Goal: Check status: Check status

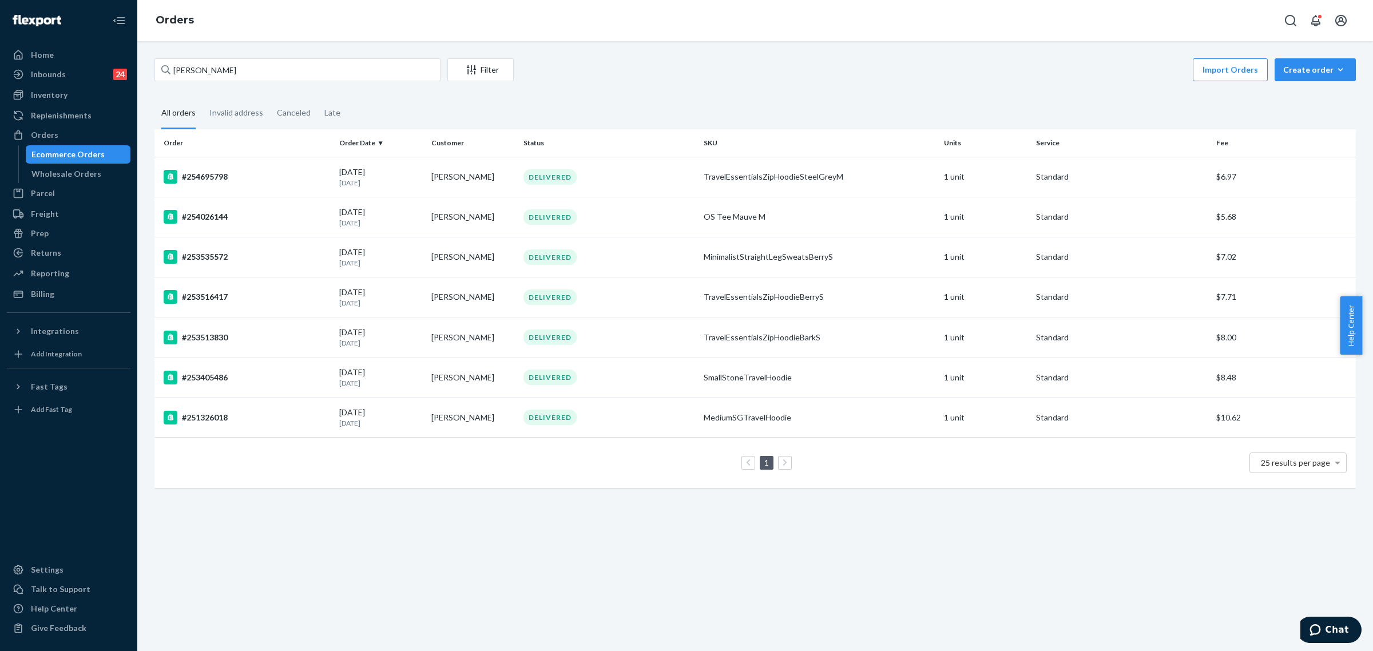
drag, startPoint x: 43, startPoint y: 100, endPoint x: 106, endPoint y: 104, distance: 62.5
click at [43, 100] on div "Inventory" at bounding box center [49, 94] width 37 height 11
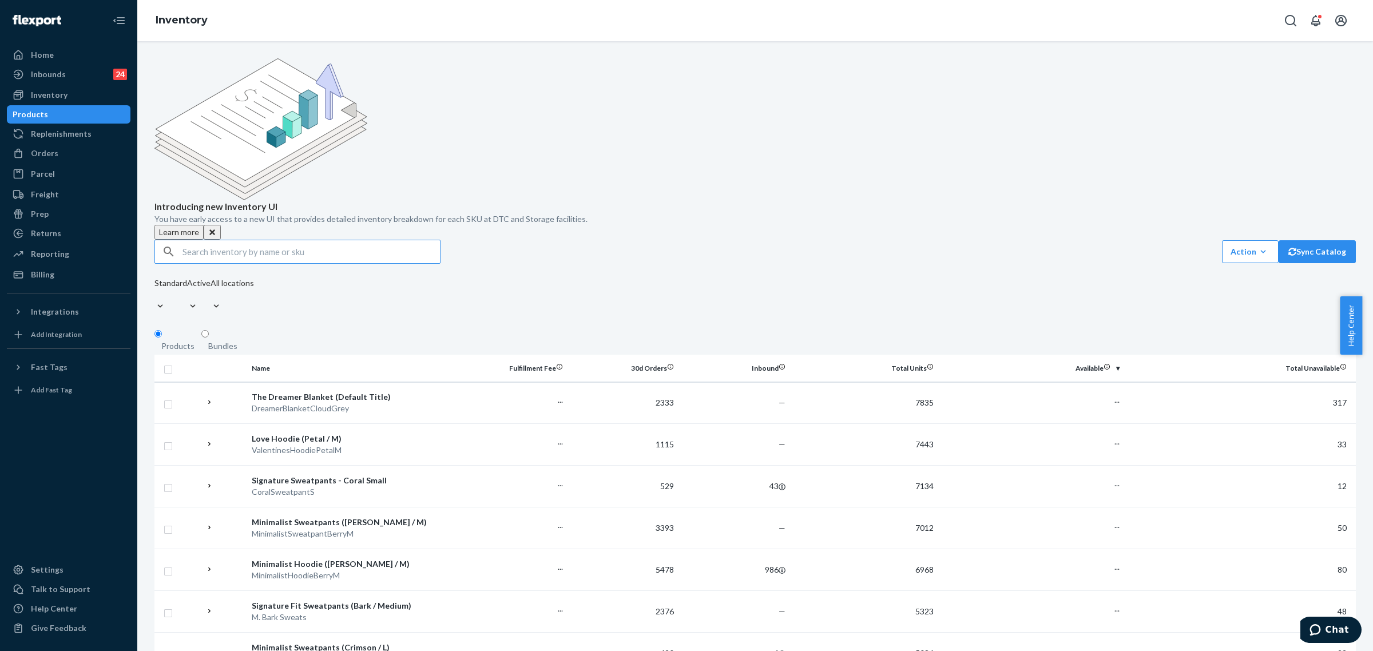
click at [257, 240] on input "text" at bounding box center [310, 251] width 257 height 23
type input "dreamer sea glass"
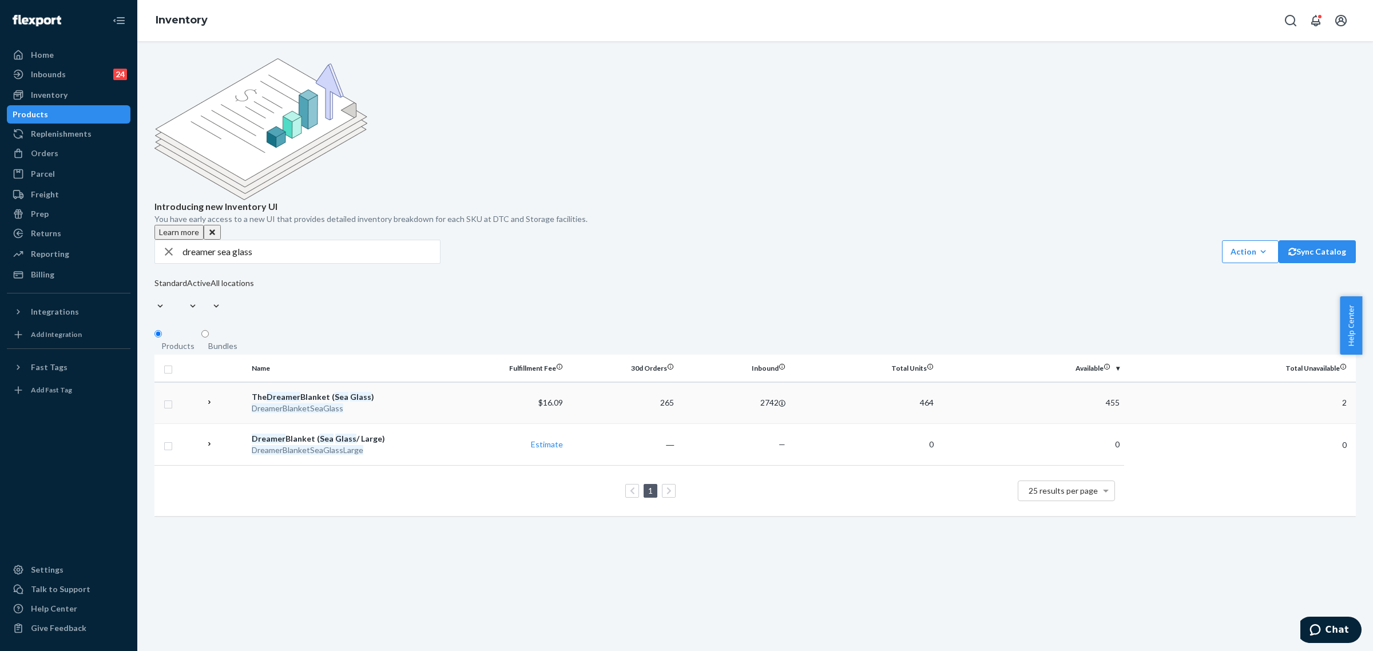
click at [343, 392] on em "Sea" at bounding box center [342, 397] width 14 height 10
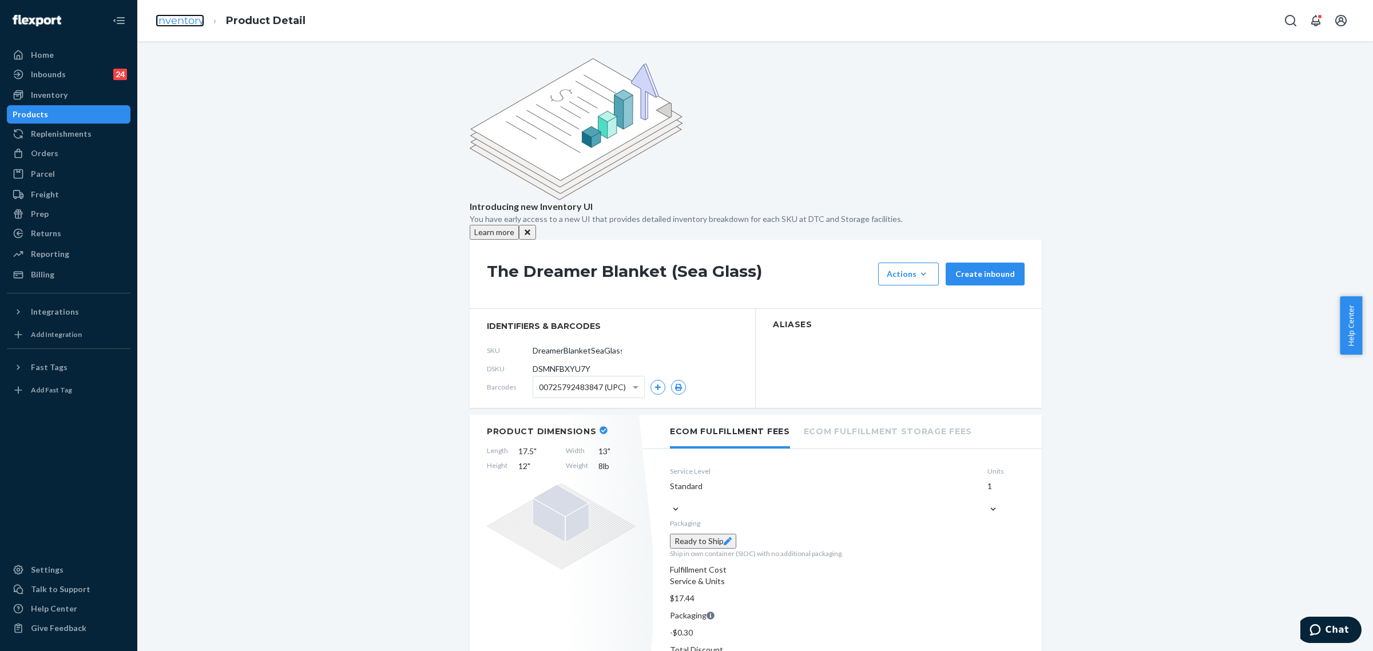
click at [173, 17] on link "Inventory" at bounding box center [180, 20] width 49 height 13
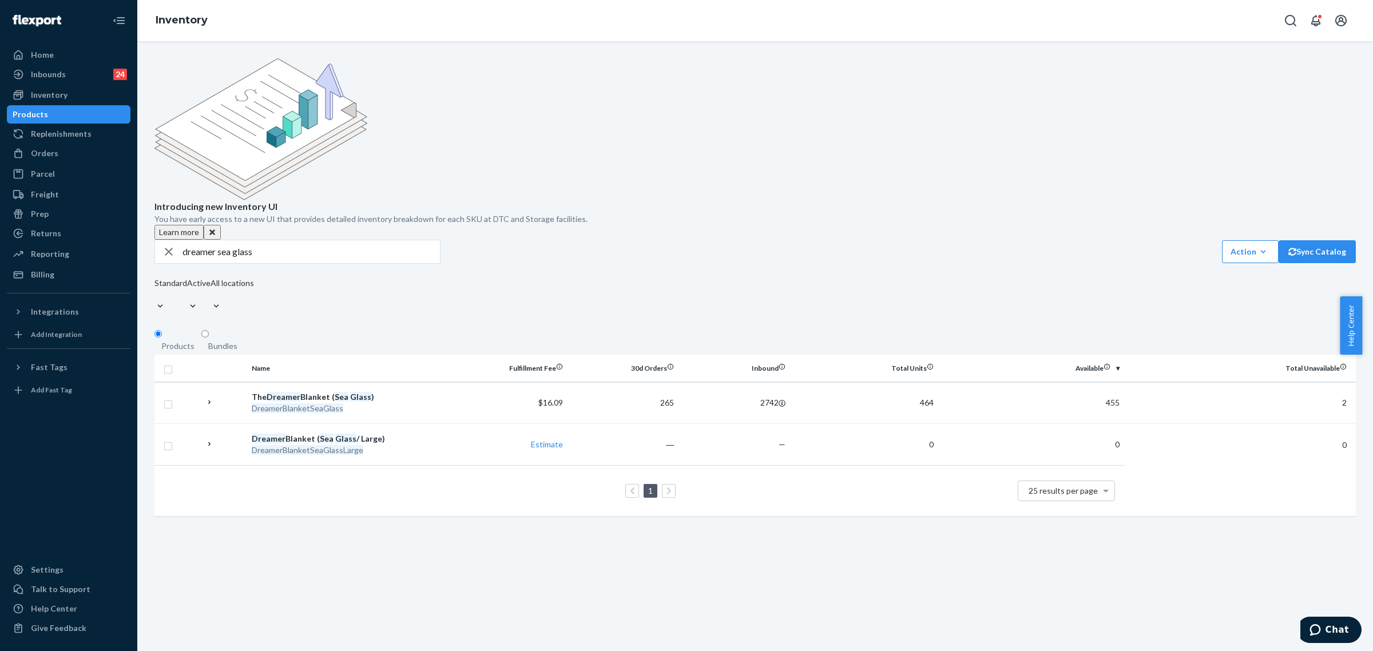
click at [275, 240] on input "dreamer sea glass" at bounding box center [310, 251] width 257 height 23
paste input "TeddyAffirmationHoodieL"
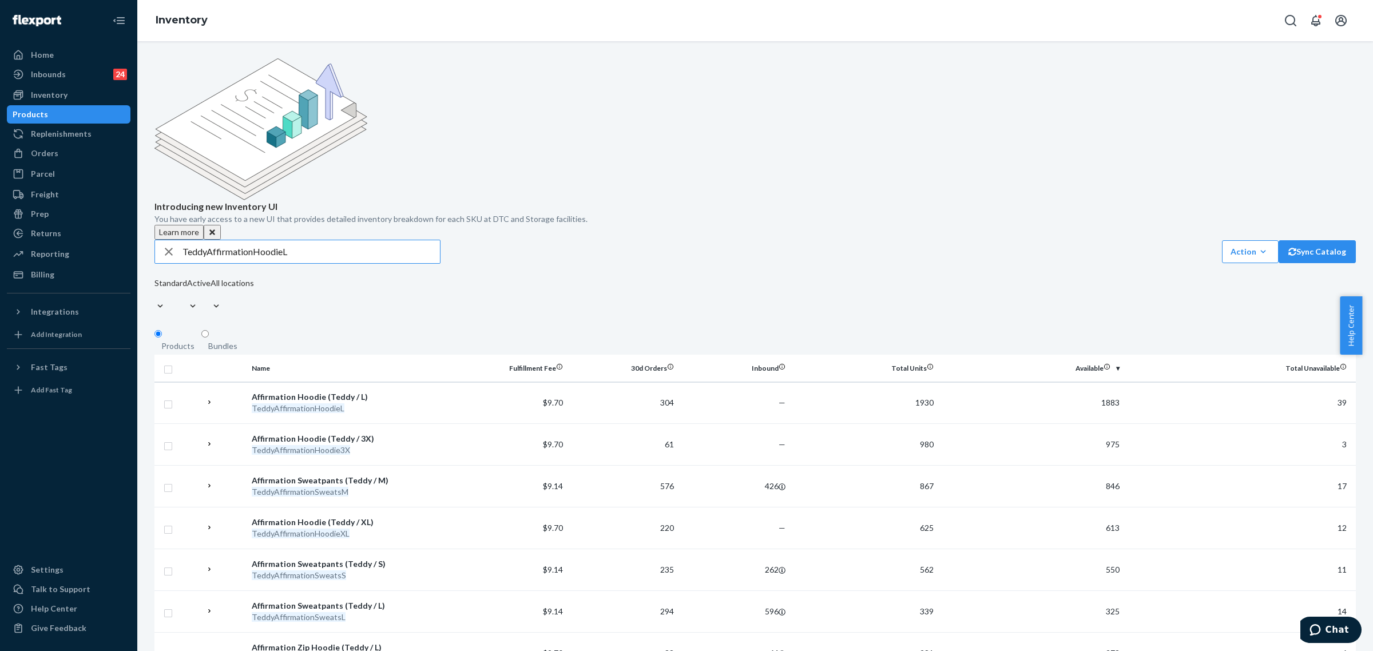
click at [343, 240] on input "TeddyAffirmationHoodieL" at bounding box center [310, 251] width 257 height 23
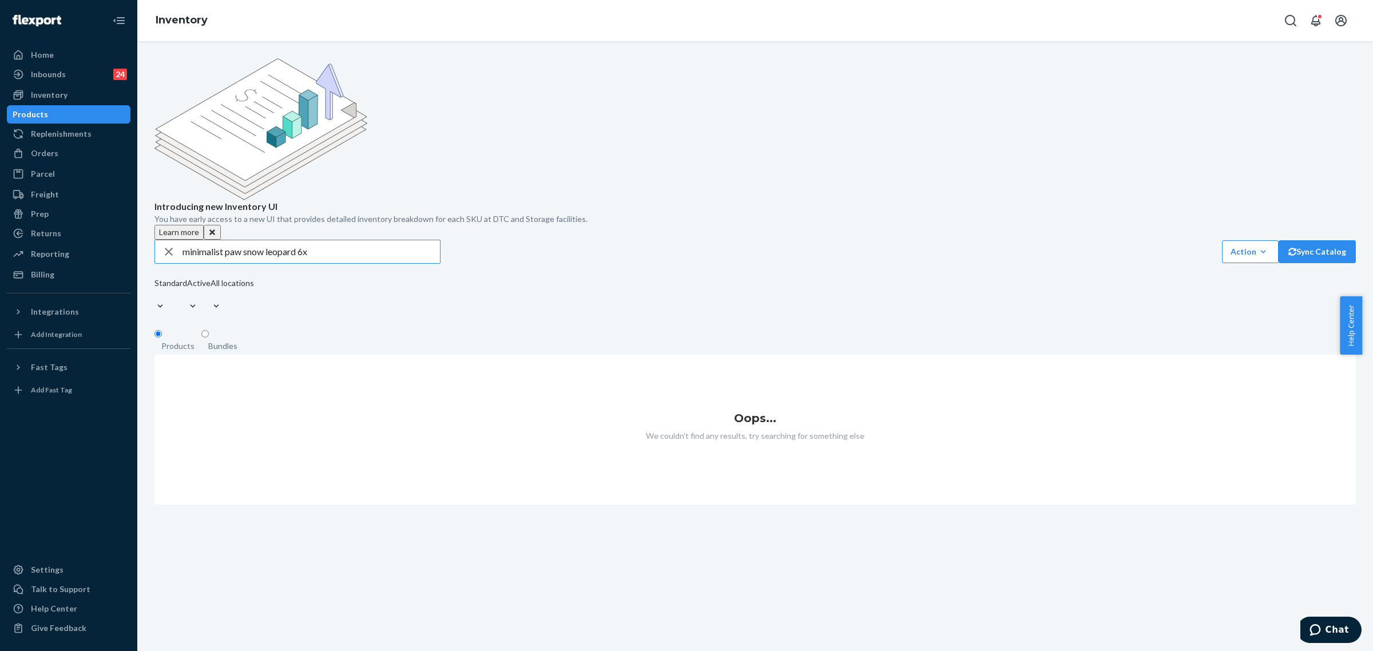
click at [350, 240] on input "minimalist paw snow leopard 6x" at bounding box center [310, 251] width 257 height 23
click at [310, 240] on input "minimalist paw snow leopard 6" at bounding box center [310, 251] width 257 height 23
click at [309, 240] on input "minimalist paw snow leopard 6" at bounding box center [310, 251] width 257 height 23
paste input "MinimalistPawHoodieLightGreyLeopard6X"
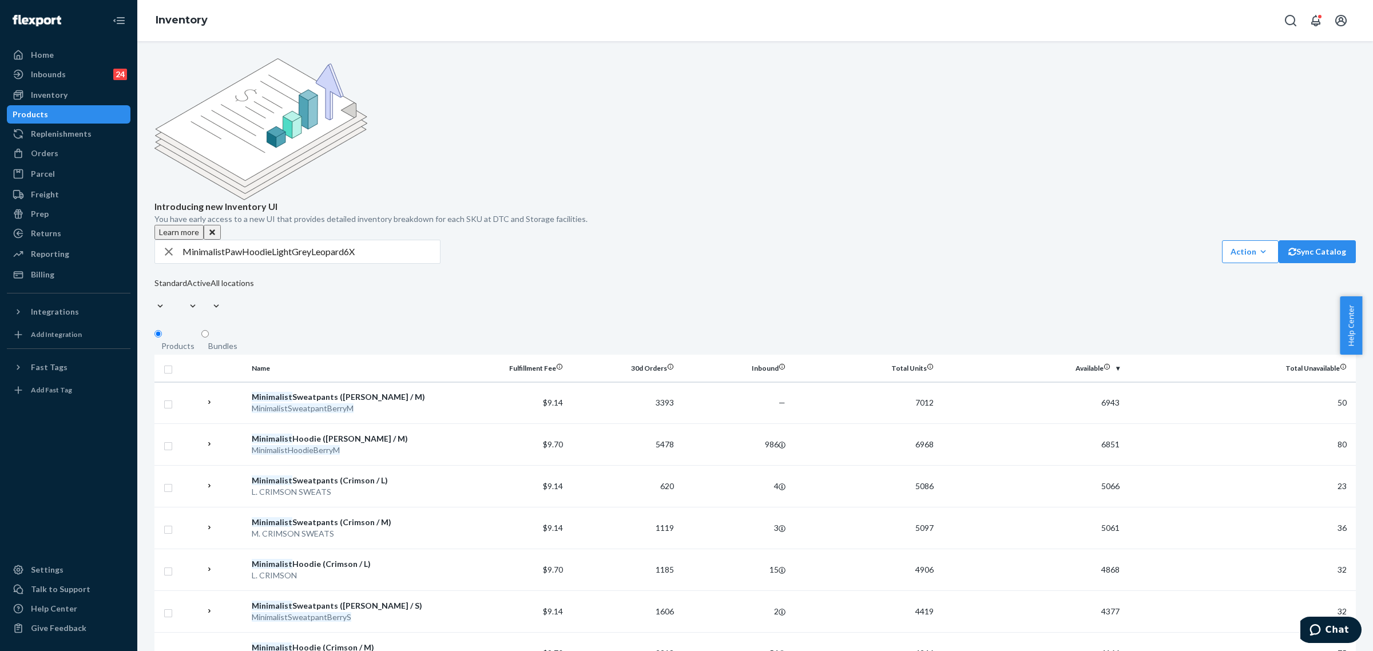
click at [270, 240] on input "MinimalistPawHoodieLightGreyLeopard6X" at bounding box center [310, 251] width 257 height 23
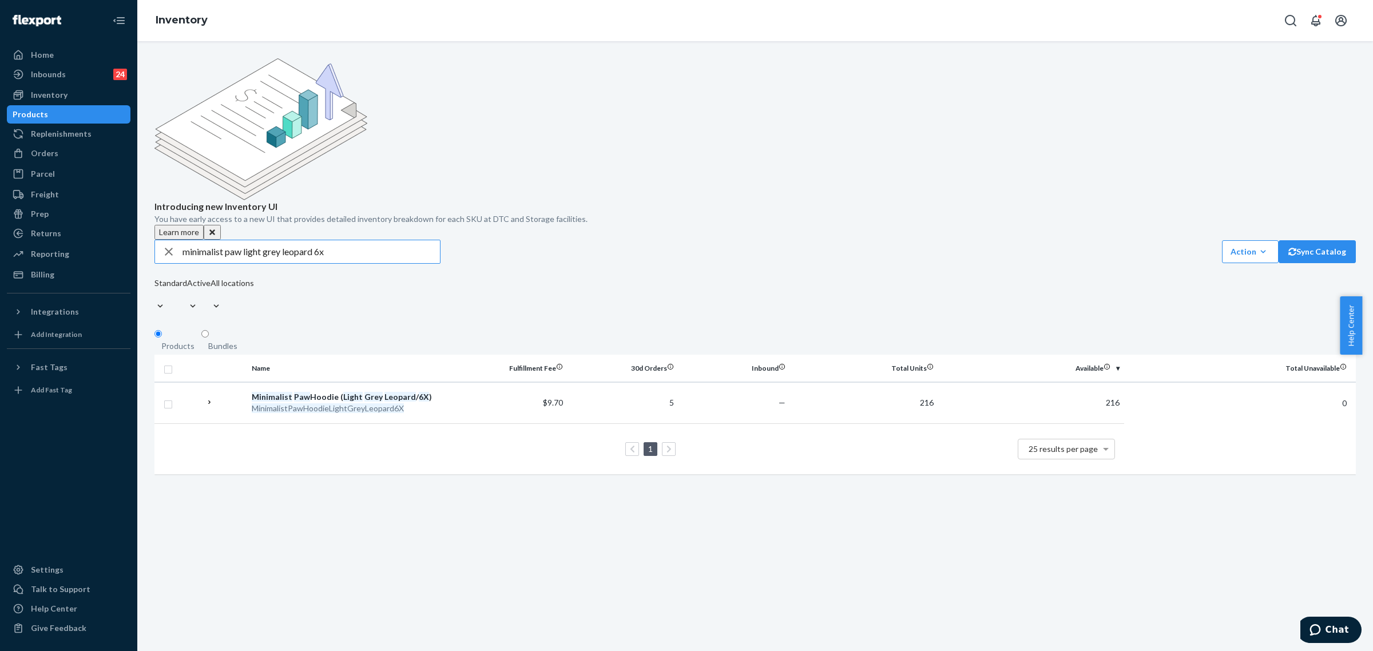
drag, startPoint x: 312, startPoint y: 170, endPoint x: 244, endPoint y: 174, distance: 67.6
click at [244, 240] on input "minimalist paw light grey leopard 6x" at bounding box center [310, 251] width 257 height 23
type input "minimalist paw wave 6x"
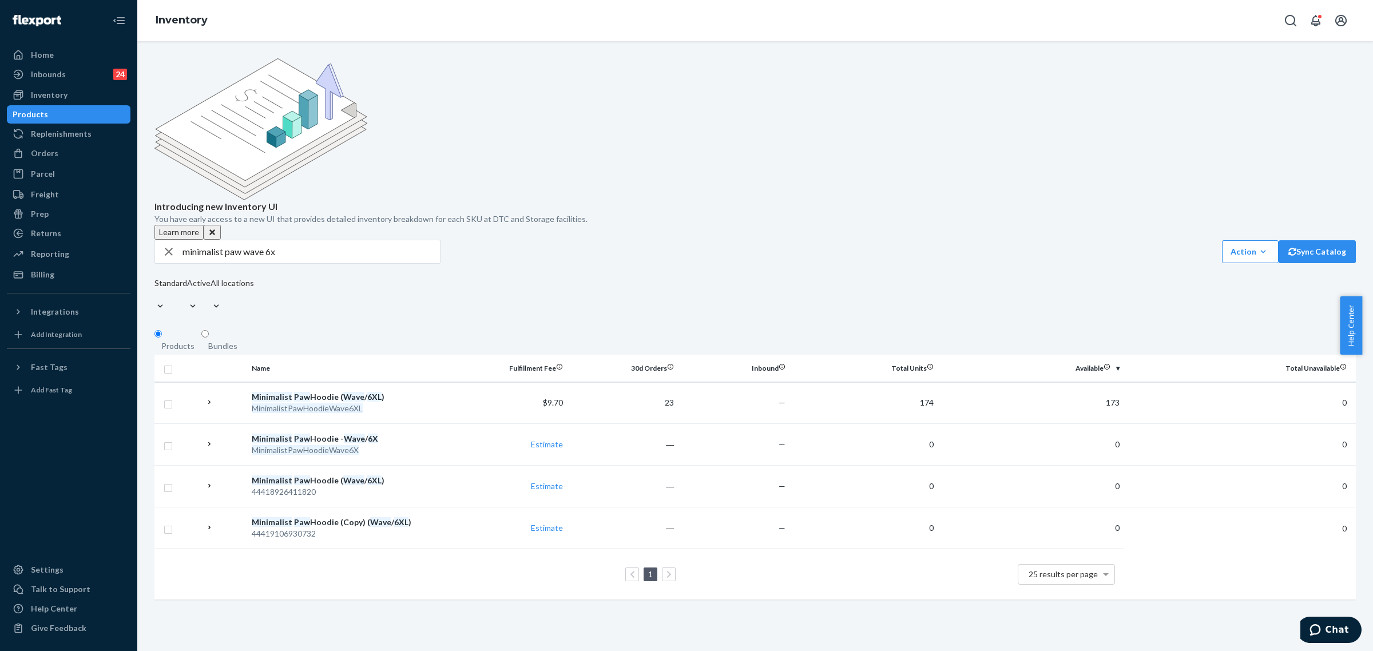
drag, startPoint x: 51, startPoint y: 150, endPoint x: 243, endPoint y: 158, distance: 191.8
click at [51, 150] on div "Orders" at bounding box center [44, 153] width 27 height 11
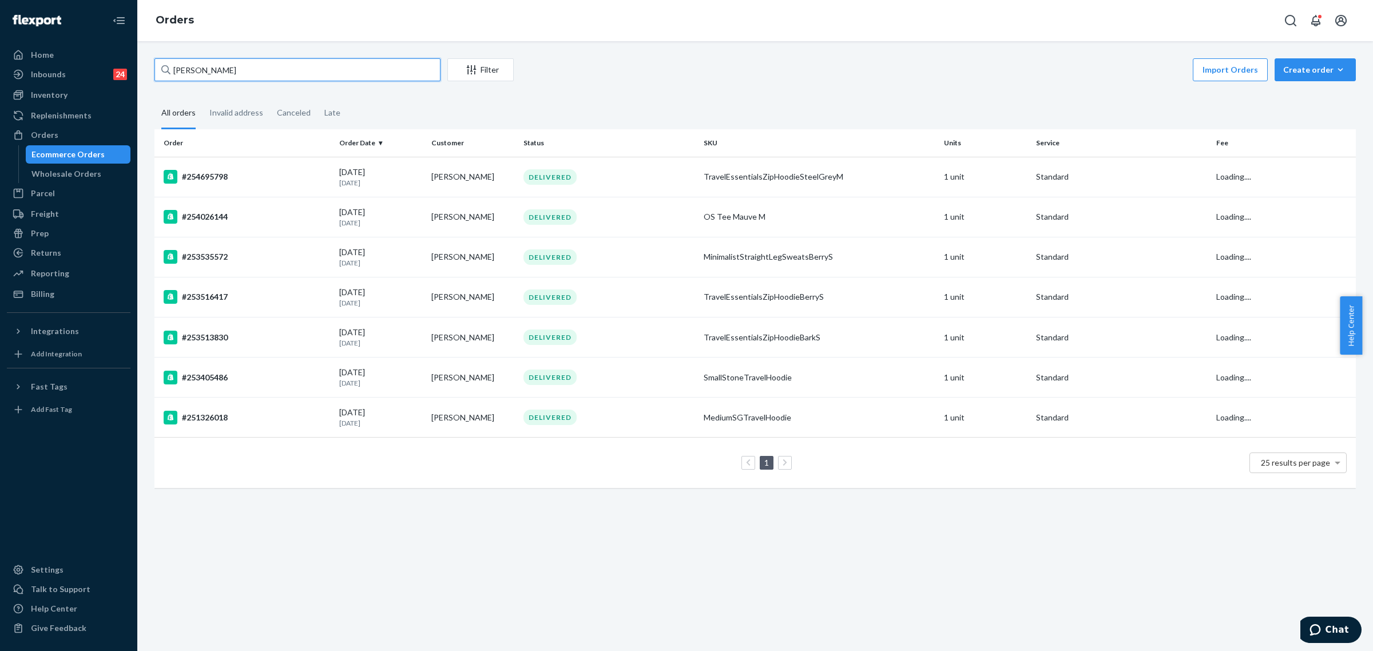
click at [215, 76] on input "[PERSON_NAME]" at bounding box center [297, 69] width 286 height 23
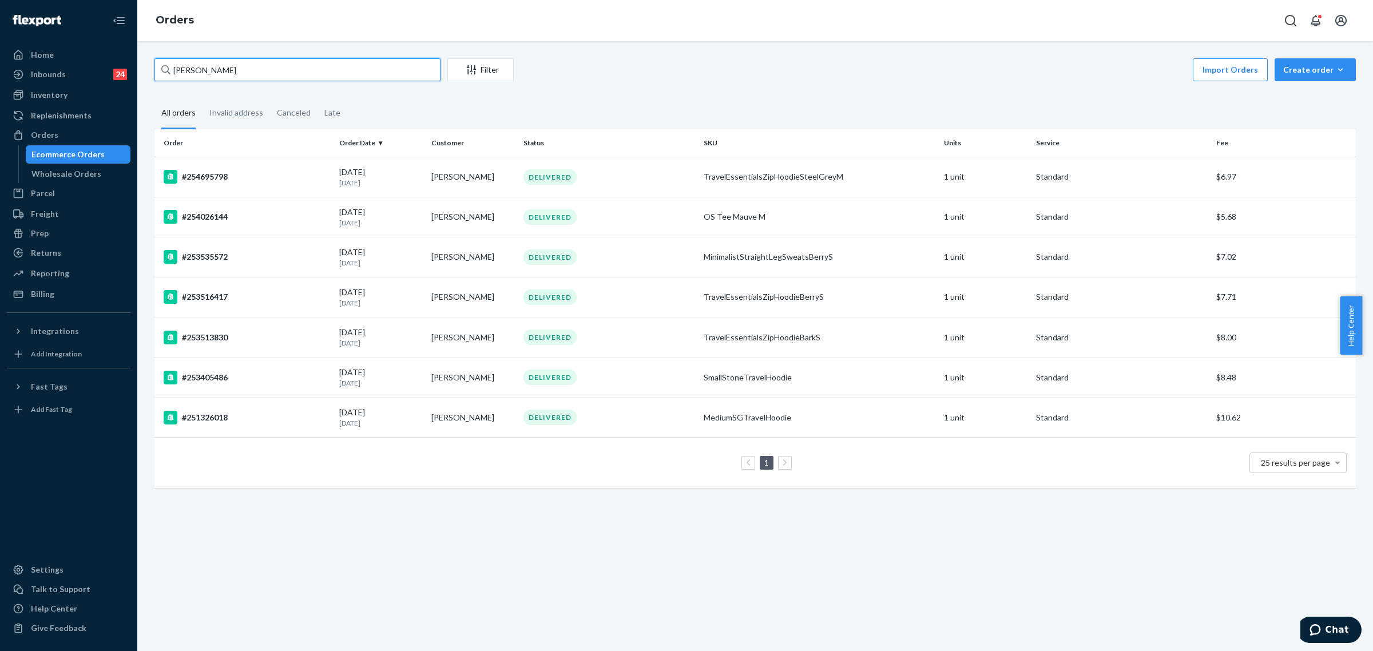
paste input "25758720"
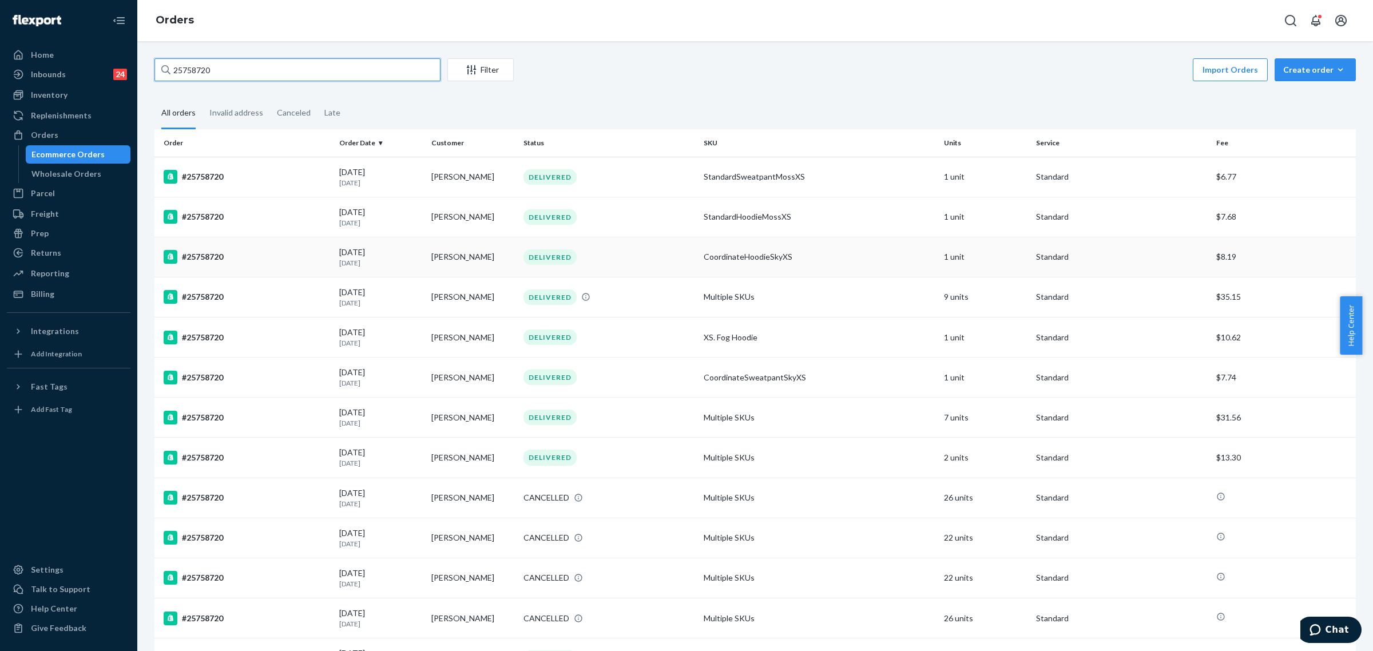
type input "25758720"
click at [216, 256] on div "#25758720" at bounding box center [247, 257] width 166 height 14
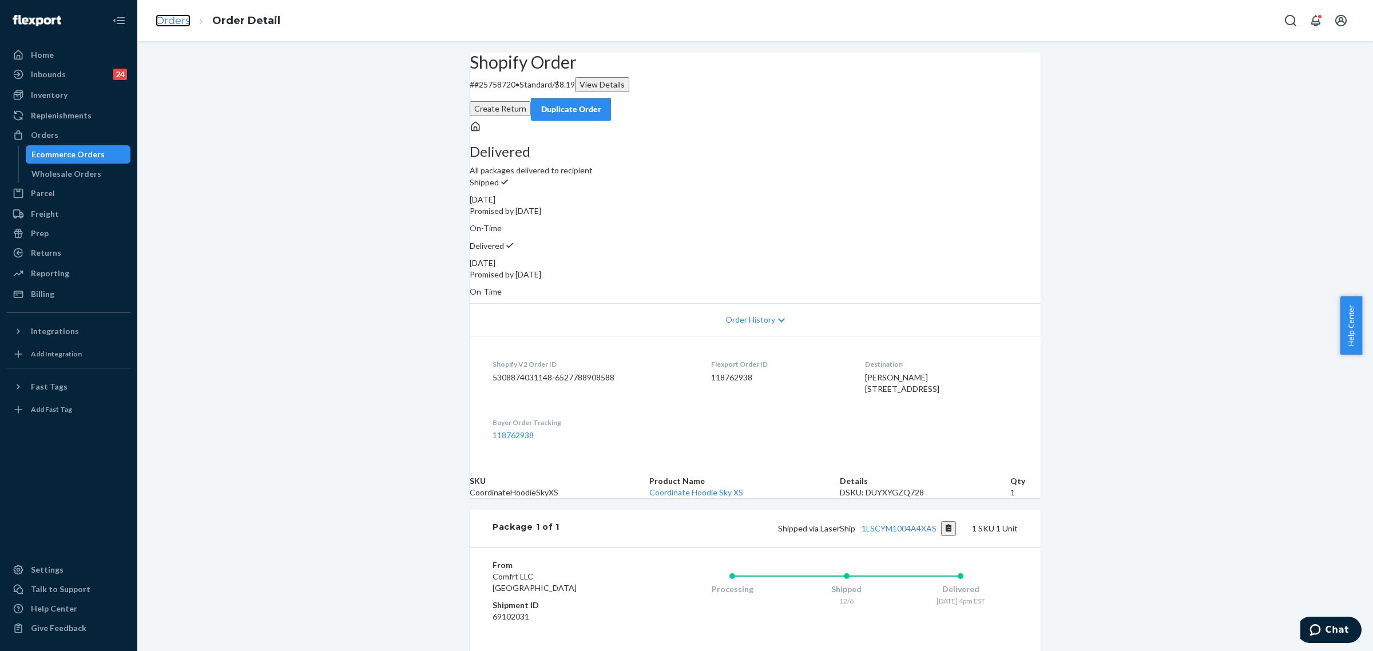
click at [176, 26] on link "Orders" at bounding box center [173, 20] width 35 height 13
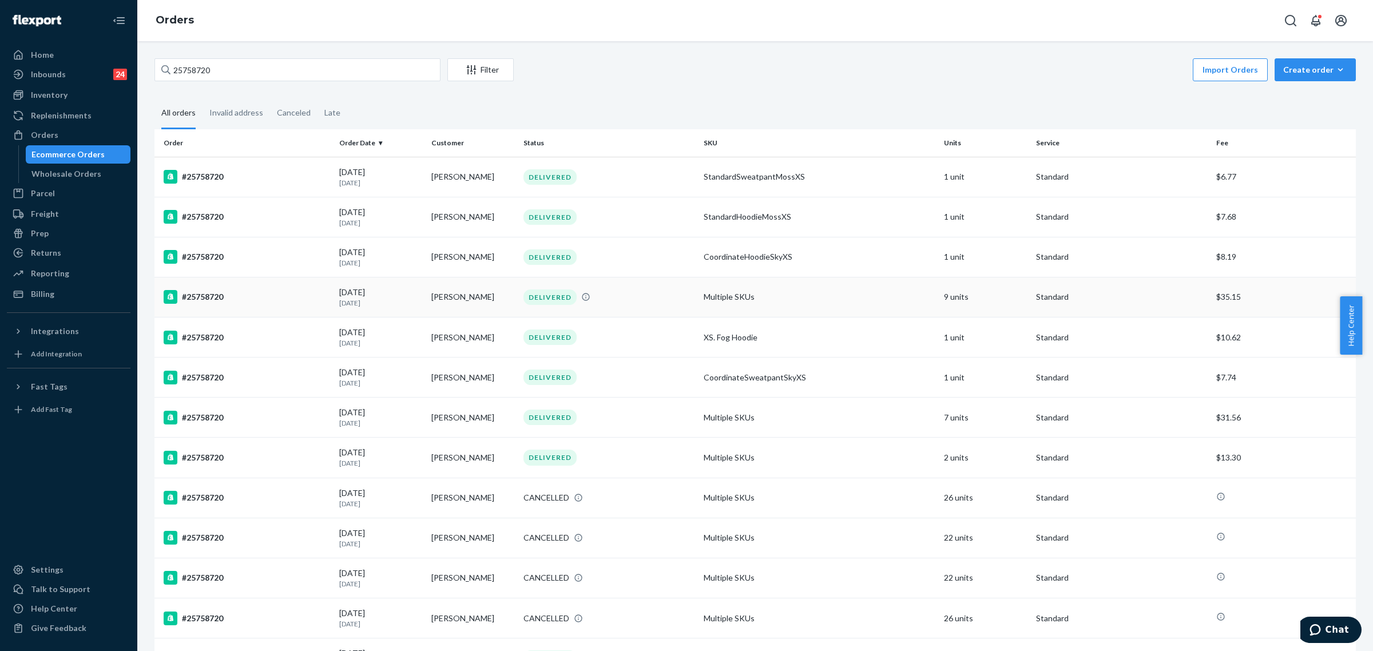
click at [213, 298] on div "#25758720" at bounding box center [247, 297] width 166 height 14
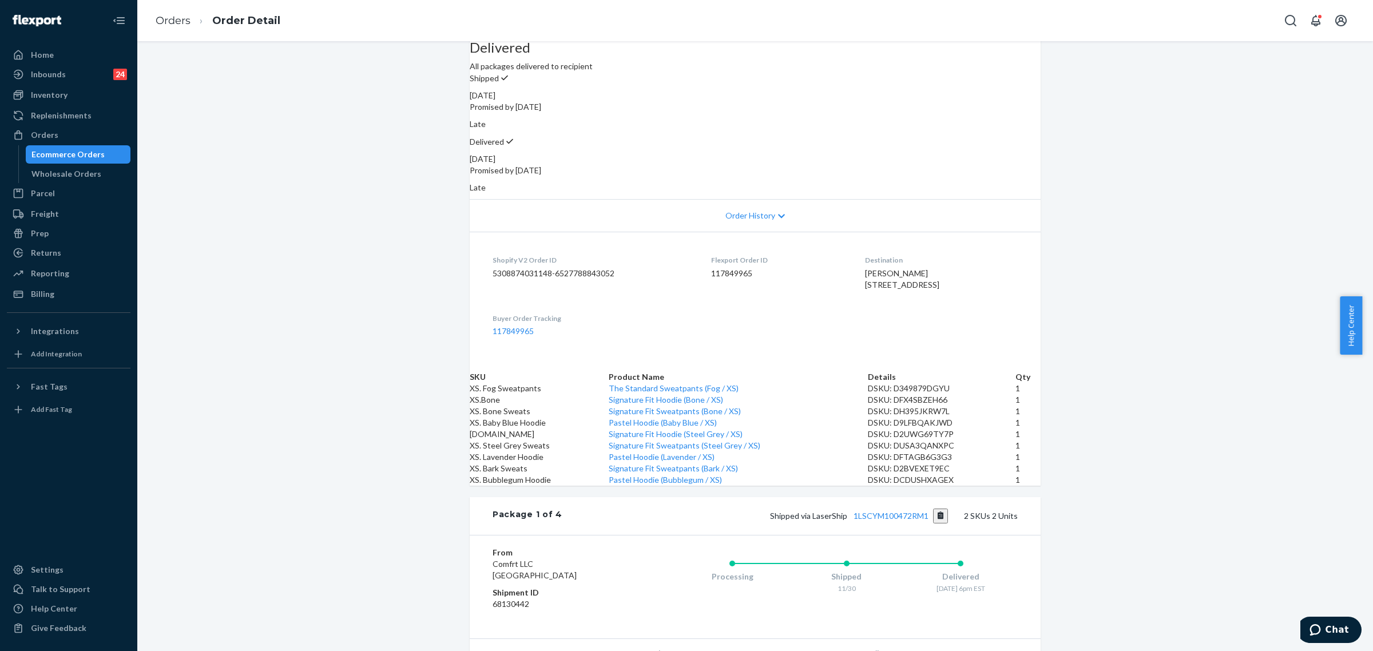
scroll to position [72, 0]
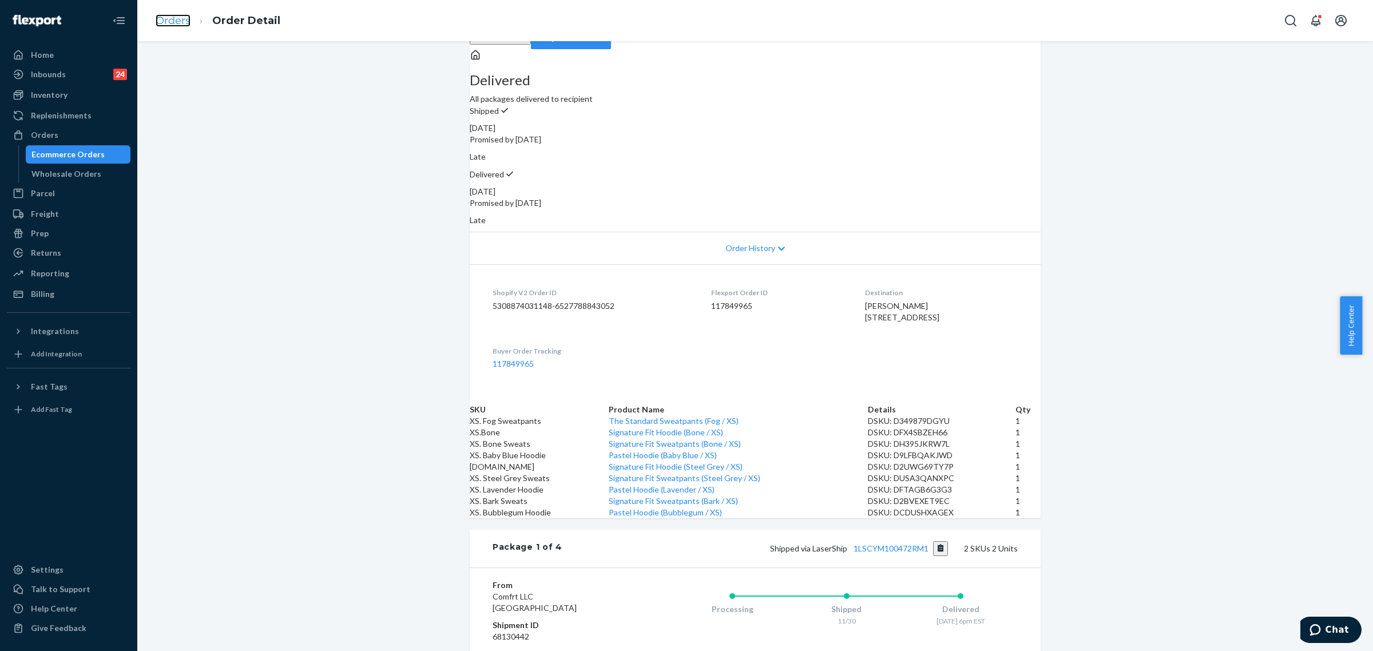
click at [164, 14] on link "Orders" at bounding box center [173, 20] width 35 height 13
